Goal: Task Accomplishment & Management: Manage account settings

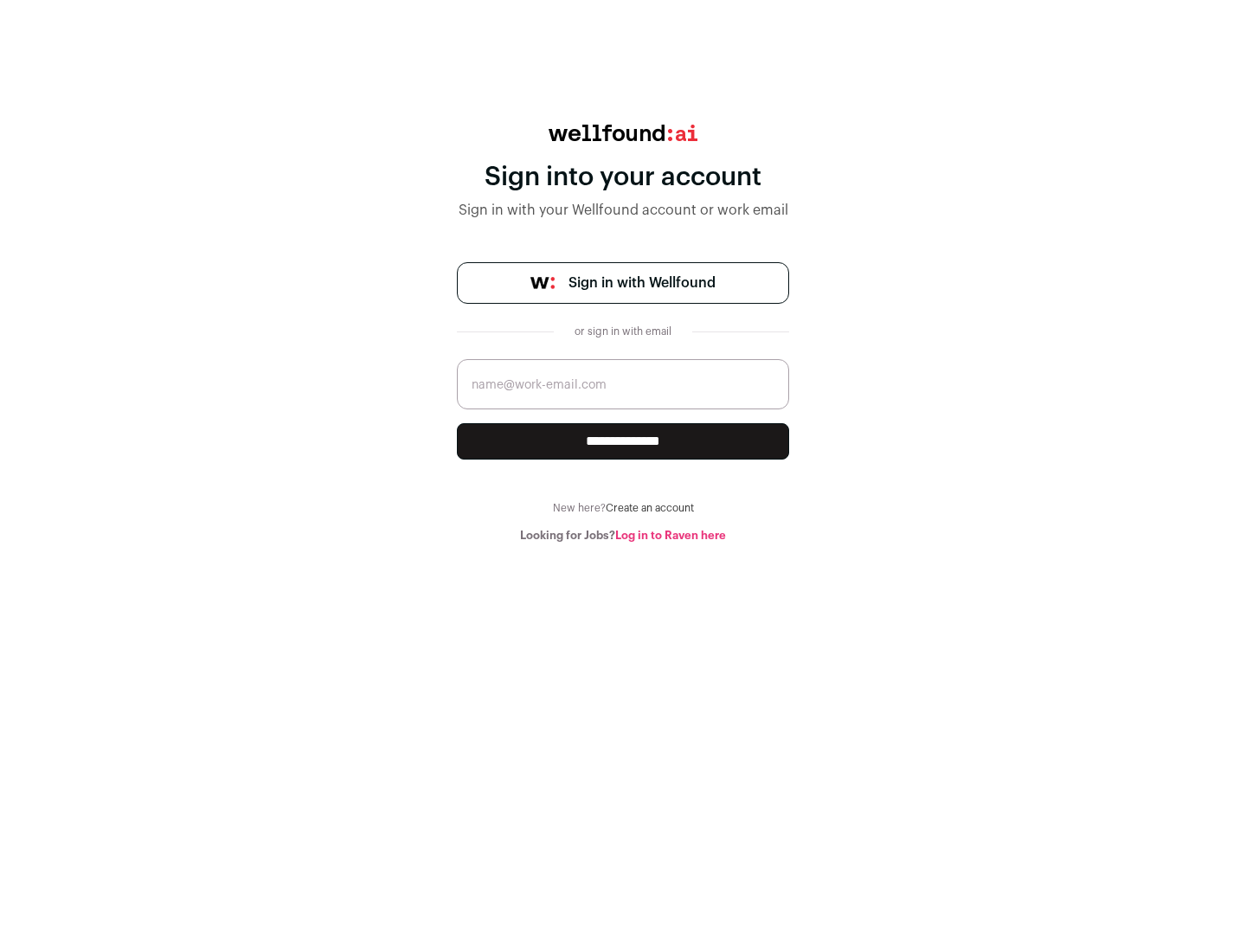
click at [642, 283] on span "Sign in with Wellfound" at bounding box center [642, 282] width 147 height 21
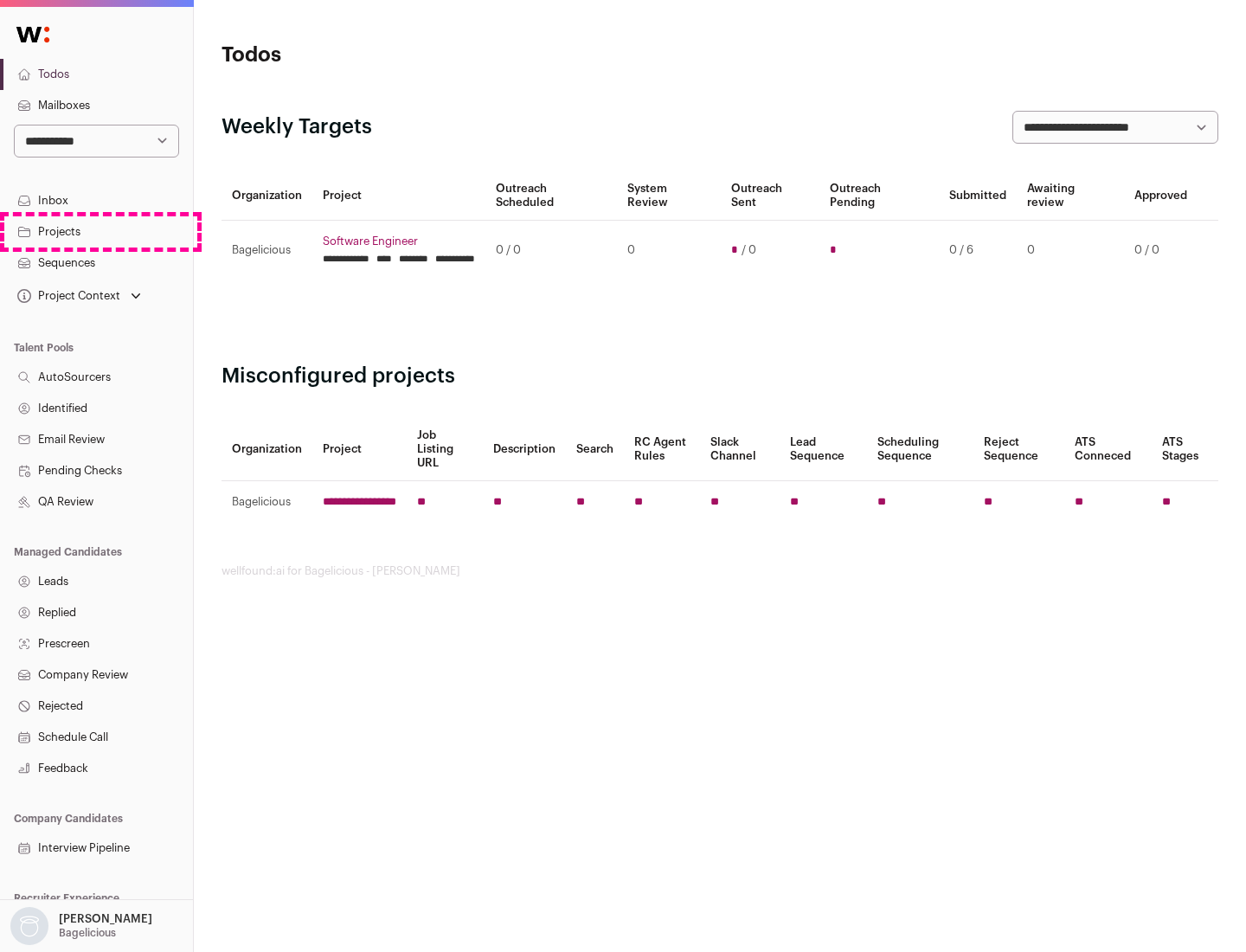
click at [96, 231] on link "Projects" at bounding box center [97, 231] width 193 height 31
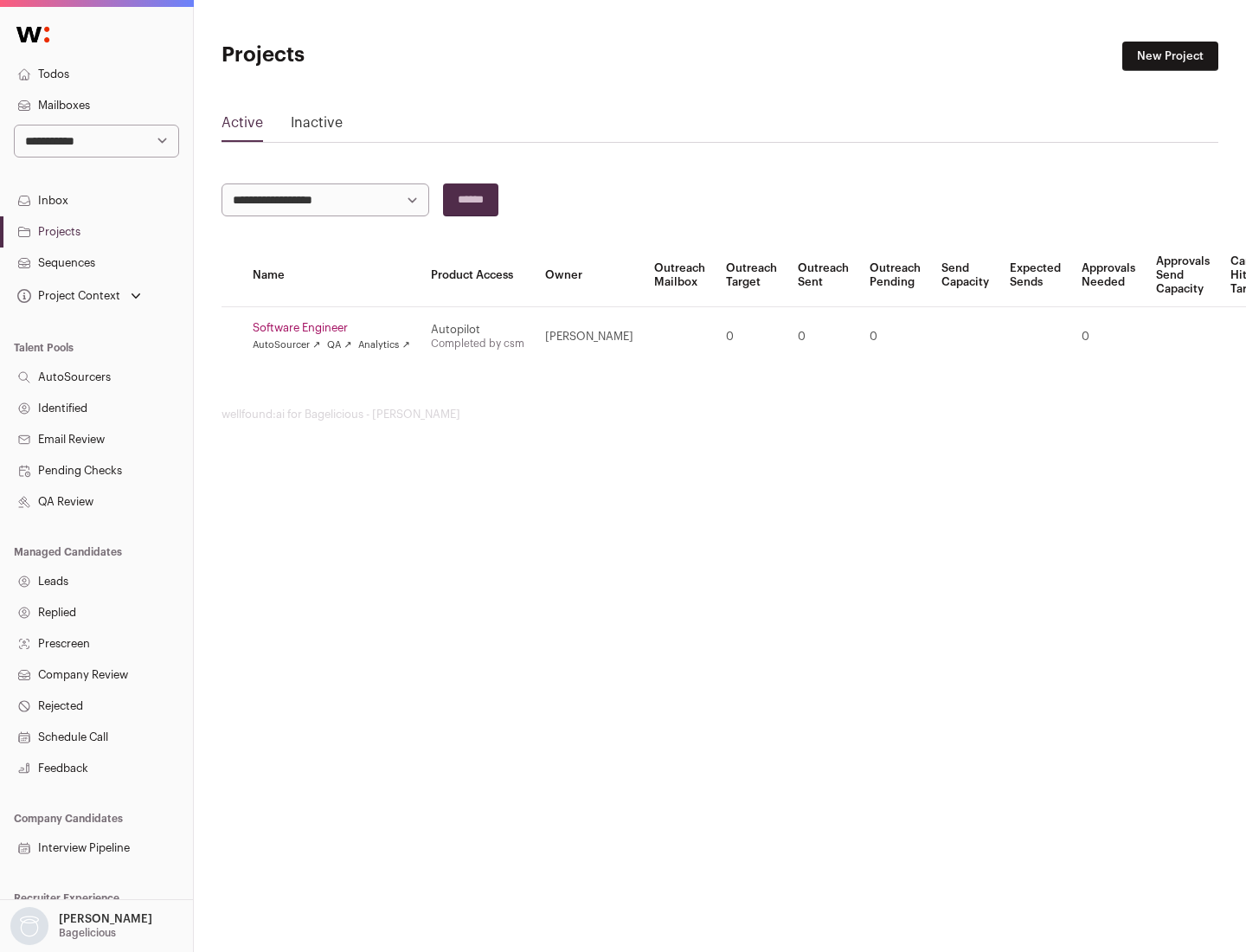
click at [337, 328] on link "Software Engineer" at bounding box center [331, 328] width 157 height 14
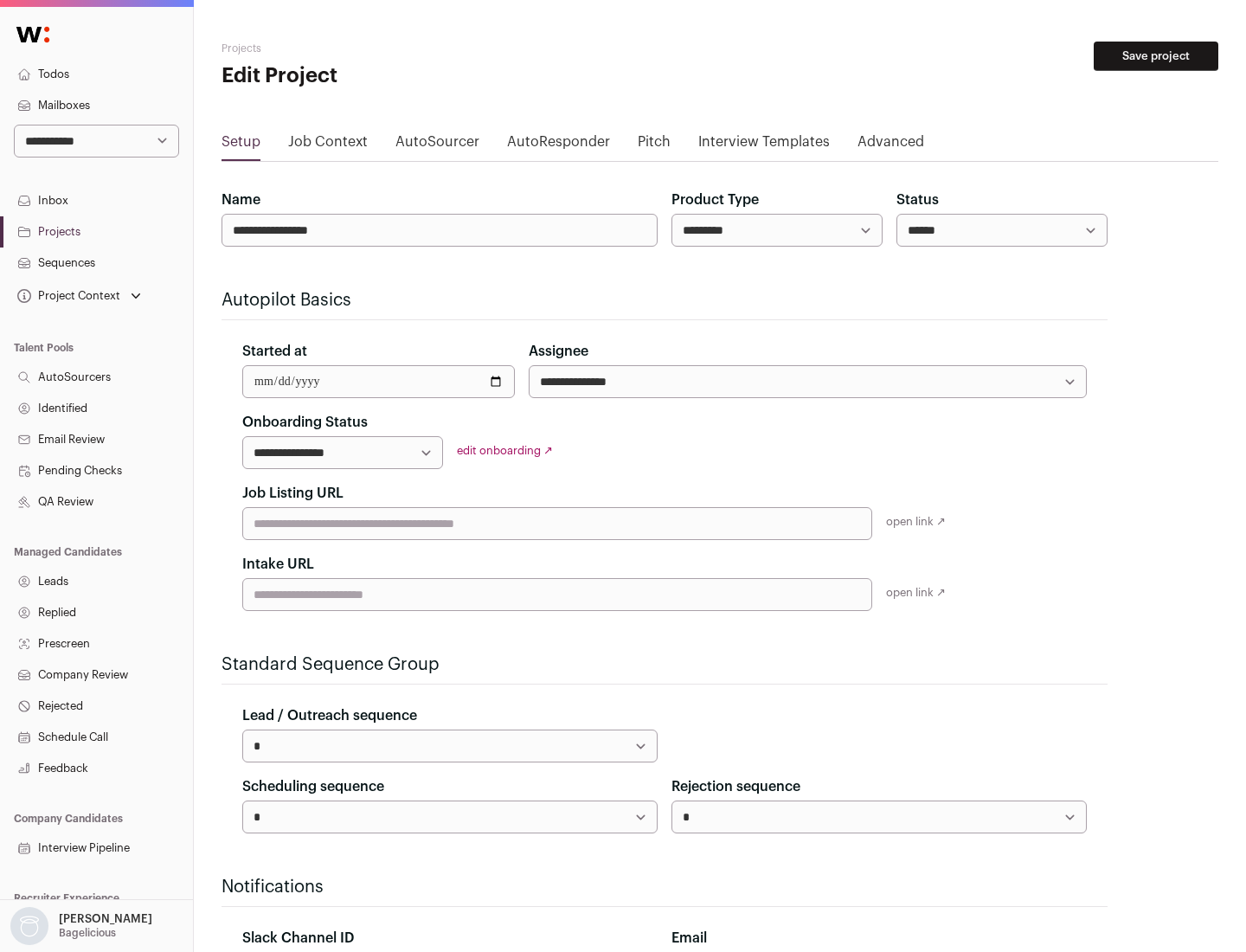
click at [1156, 57] on button "Save project" at bounding box center [1156, 57] width 125 height 29
